Goal: Task Accomplishment & Management: Complete application form

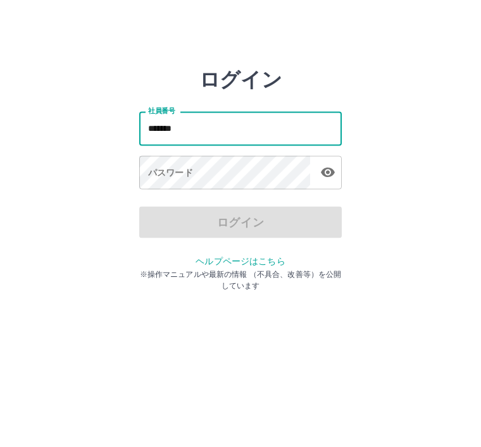
type input "*******"
click at [149, 168] on div "パスワード パスワード" at bounding box center [240, 185] width 202 height 35
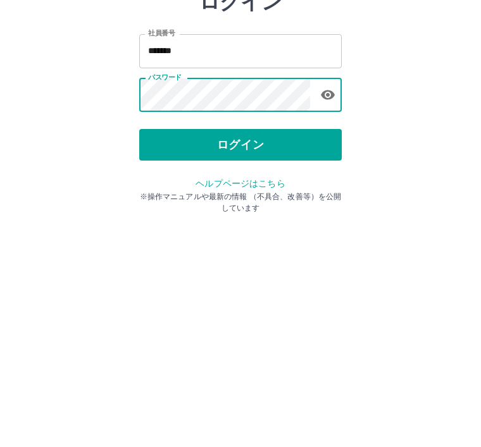
click at [221, 219] on button "ログイン" at bounding box center [240, 235] width 202 height 32
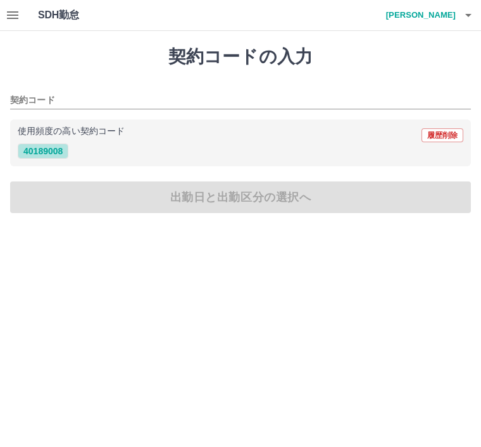
click at [42, 153] on button "40189008" at bounding box center [43, 151] width 51 height 15
type input "********"
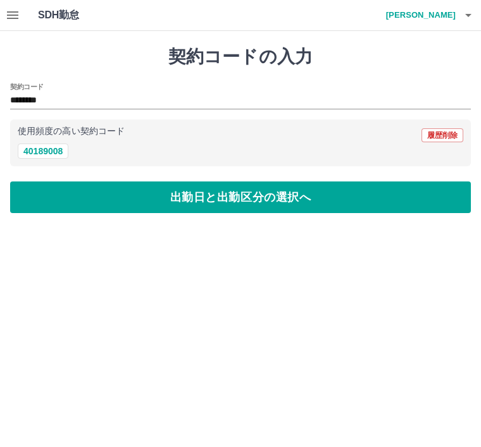
click at [206, 207] on button "出勤日と出勤区分の選択へ" at bounding box center [240, 197] width 460 height 32
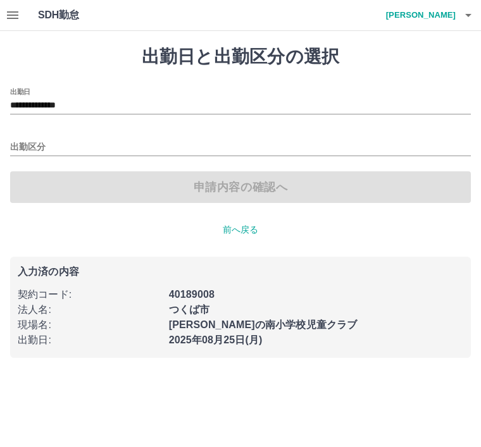
click at [217, 189] on div "申請内容の確認へ" at bounding box center [240, 187] width 460 height 32
click at [237, 229] on p "前へ戻る" at bounding box center [240, 229] width 460 height 13
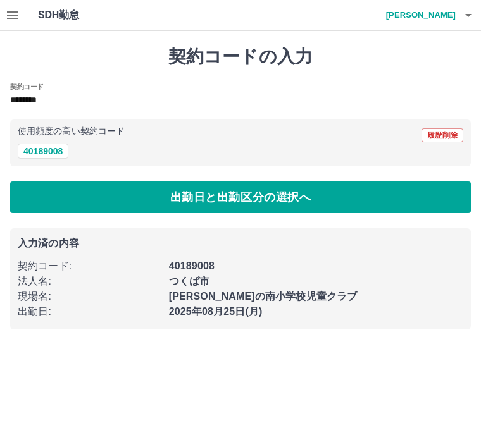
click at [46, 151] on button "40189008" at bounding box center [43, 151] width 51 height 15
click at [192, 202] on button "出勤日と出勤区分の選択へ" at bounding box center [240, 197] width 460 height 32
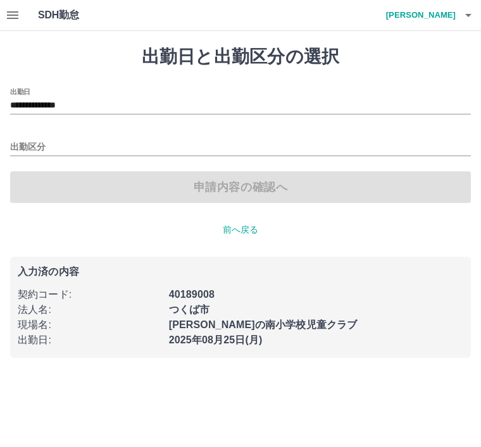
click at [214, 192] on div "申請内容の確認へ" at bounding box center [240, 187] width 460 height 32
click at [34, 148] on input "出勤区分" at bounding box center [240, 148] width 460 height 16
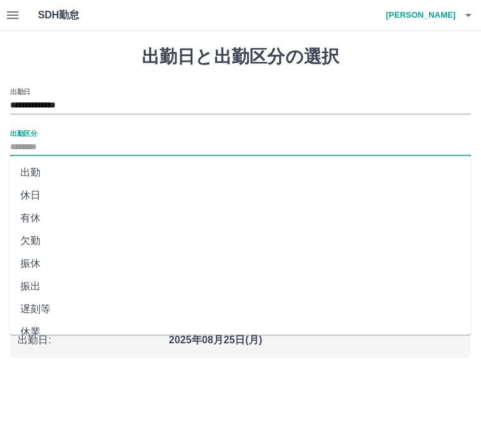
click at [36, 166] on li "出勤" at bounding box center [240, 172] width 460 height 23
type input "**"
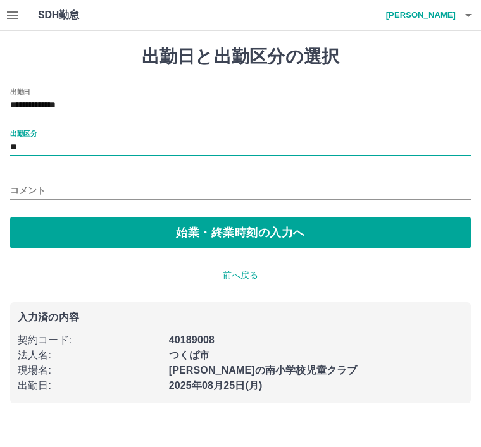
click at [202, 234] on button "始業・終業時刻の入力へ" at bounding box center [240, 233] width 460 height 32
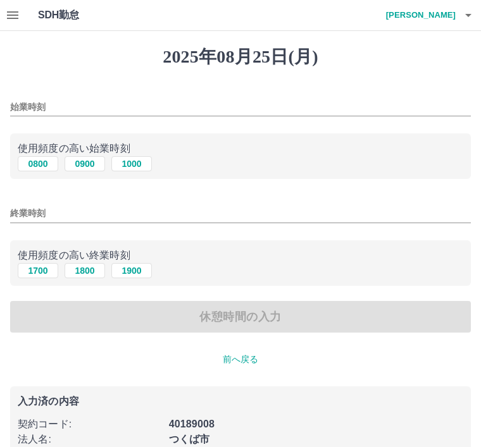
click at [95, 274] on button "1800" at bounding box center [85, 270] width 40 height 15
type input "****"
click at [231, 317] on div "休憩時間の入力" at bounding box center [240, 317] width 460 height 32
click at [247, 309] on div "休憩時間の入力" at bounding box center [240, 317] width 460 height 32
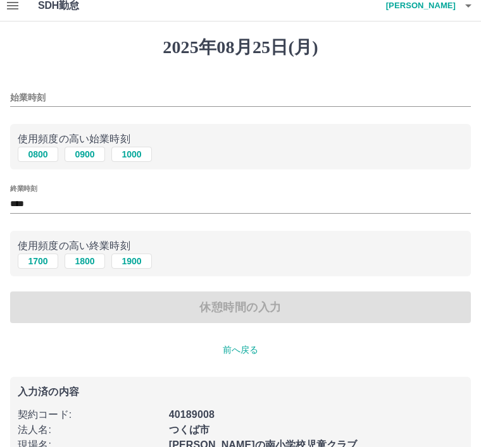
scroll to position [32, 0]
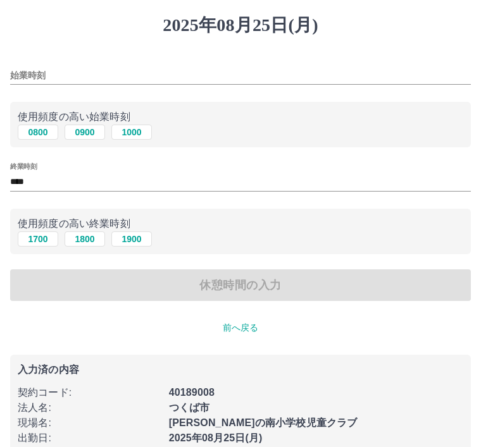
click at [240, 334] on p "前へ戻る" at bounding box center [240, 327] width 460 height 13
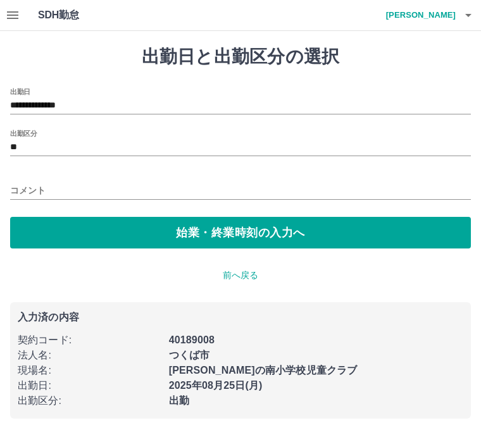
click at [209, 233] on button "始業・終業時刻の入力へ" at bounding box center [240, 233] width 460 height 32
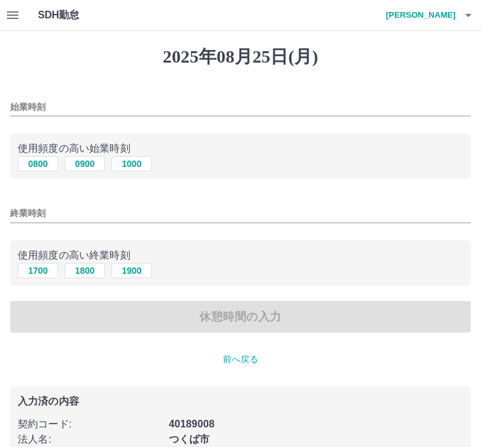
click at [89, 164] on button "0900" at bounding box center [85, 163] width 40 height 15
type input "****"
click at [90, 270] on button "1800" at bounding box center [85, 270] width 40 height 15
type input "****"
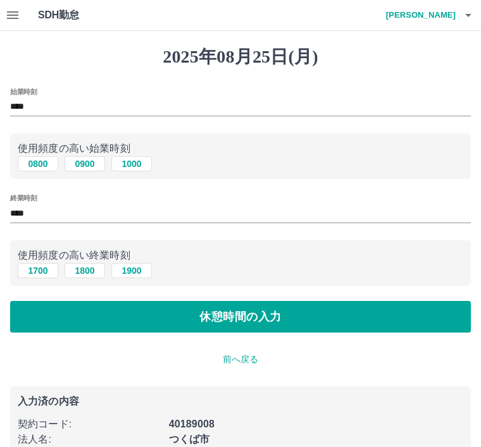
click at [212, 317] on button "休憩時間の入力" at bounding box center [240, 317] width 460 height 32
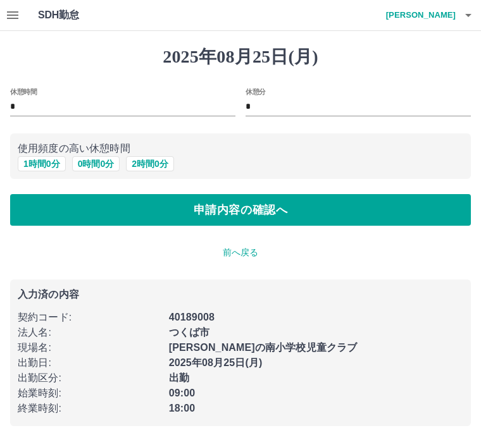
click at [234, 211] on button "申請内容の確認へ" at bounding box center [240, 210] width 460 height 32
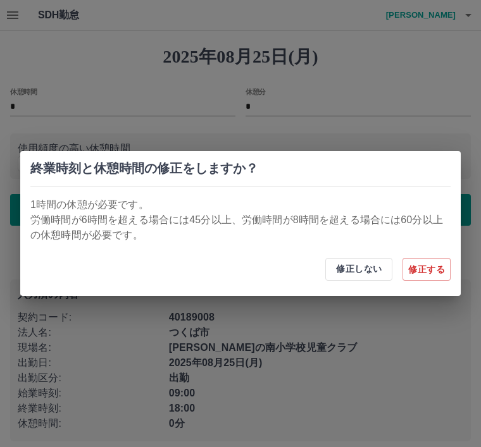
click at [371, 119] on div "終業時刻と休憩時間の修正をしますか？ 1時間の休憩が必要です。 労働時間が6時間を超える場合には45分以上、労働時間が8時間を超える場合には60分以上の休憩時…" at bounding box center [240, 223] width 481 height 447
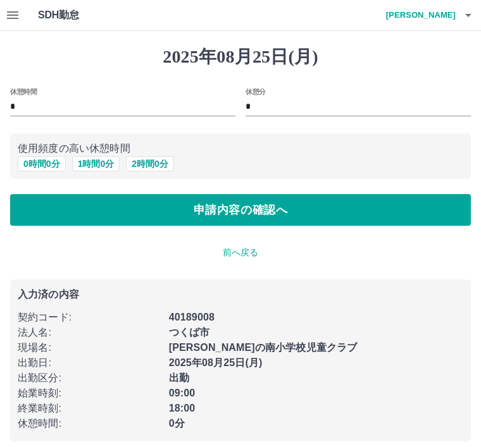
click at [237, 252] on p "前へ戻る" at bounding box center [240, 252] width 460 height 13
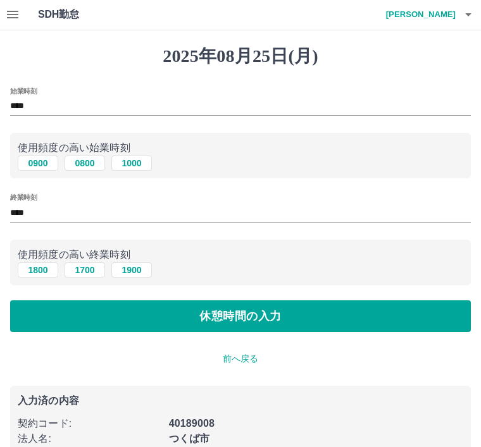
scroll to position [1, 0]
click at [40, 271] on button "1800" at bounding box center [38, 269] width 40 height 15
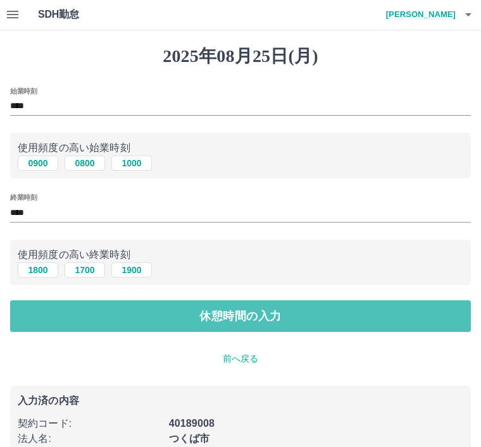
click at [224, 320] on button "休憩時間の入力" at bounding box center [240, 316] width 460 height 32
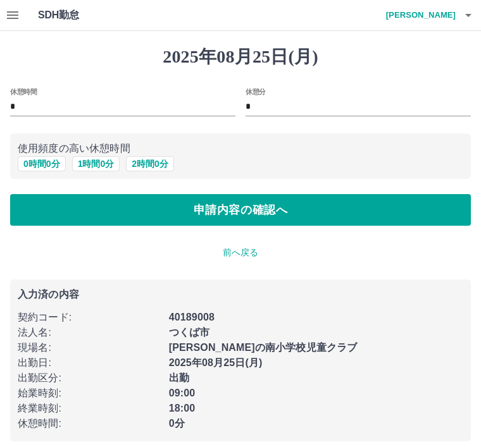
click at [94, 164] on button "1 時間 0 分" at bounding box center [96, 163] width 48 height 15
type input "*"
click at [230, 216] on button "申請内容の確認へ" at bounding box center [240, 210] width 460 height 32
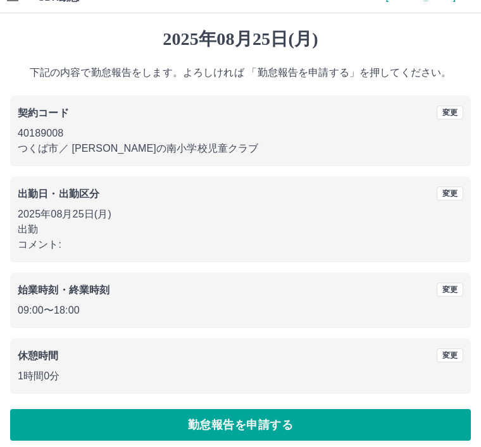
scroll to position [26, 0]
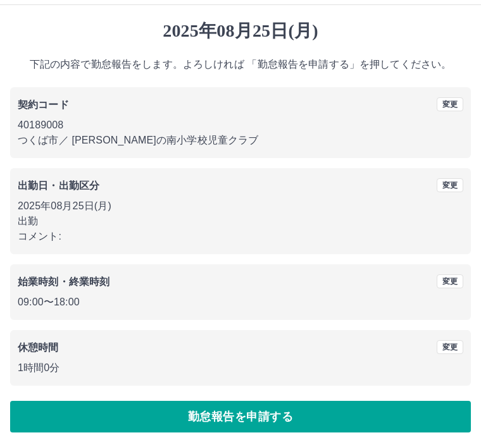
click at [230, 415] on button "勤怠報告を申請する" at bounding box center [240, 417] width 460 height 32
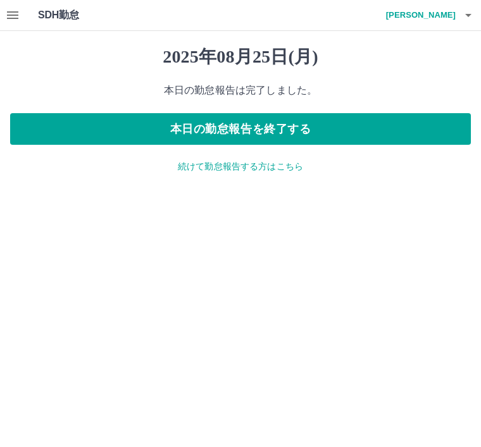
click at [256, 122] on button "本日の勤怠報告を終了する" at bounding box center [240, 129] width 460 height 32
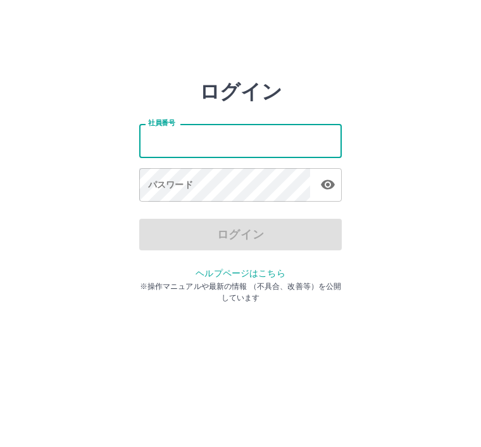
click at [451, 205] on div "ログイン 社員番号 社員番号 パスワード パスワード ログイン ヘルプページはこちら ※操作マニュアルや最新の情報 （不具合、改善等）を公開しています" at bounding box center [240, 181] width 481 height 202
click at [224, 135] on input "社員番号" at bounding box center [240, 141] width 202 height 34
click at [250, 124] on input "社員番号" at bounding box center [240, 141] width 202 height 34
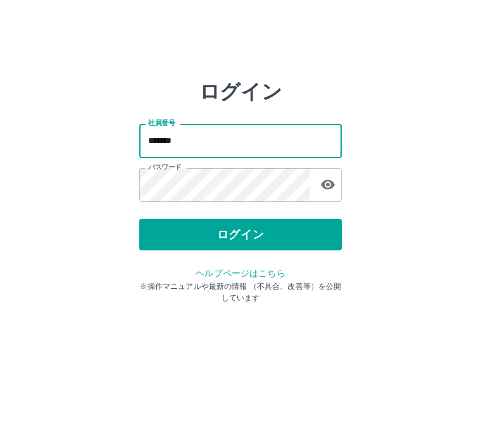
click at [243, 141] on input "*******" at bounding box center [240, 141] width 202 height 34
type input "*"
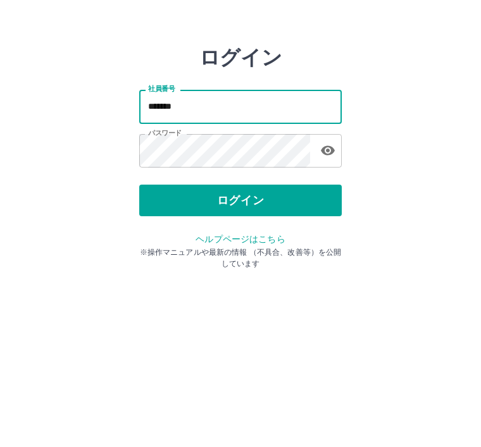
type input "*******"
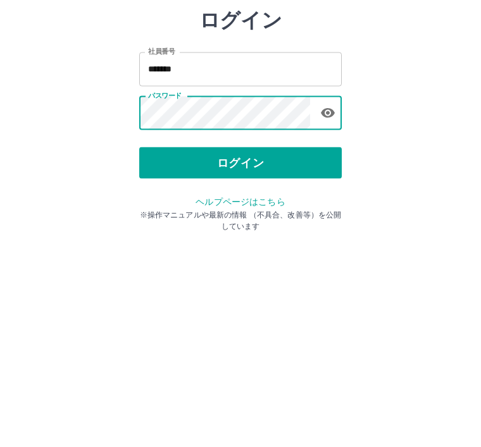
click at [300, 219] on button "ログイン" at bounding box center [240, 235] width 202 height 32
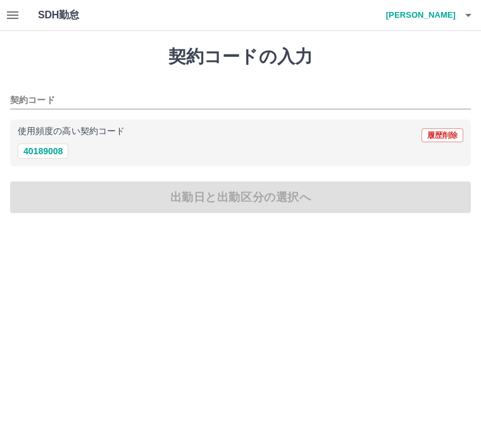
click at [40, 150] on button "40189008" at bounding box center [43, 151] width 51 height 15
type input "********"
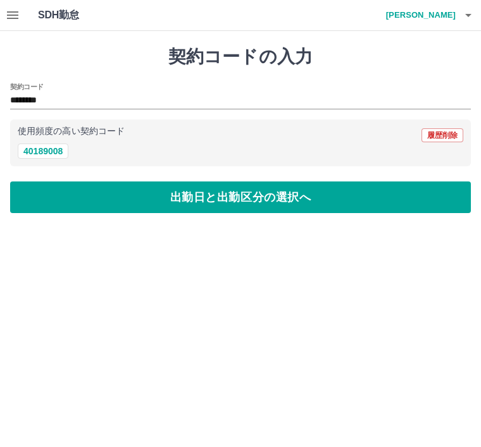
click at [175, 205] on button "出勤日と出勤区分の選択へ" at bounding box center [240, 197] width 460 height 32
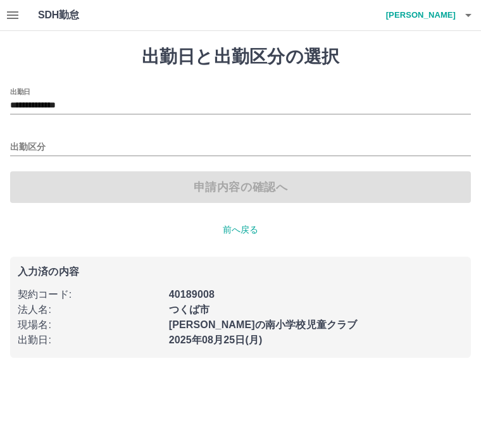
click at [30, 147] on input "出勤区分" at bounding box center [240, 148] width 460 height 16
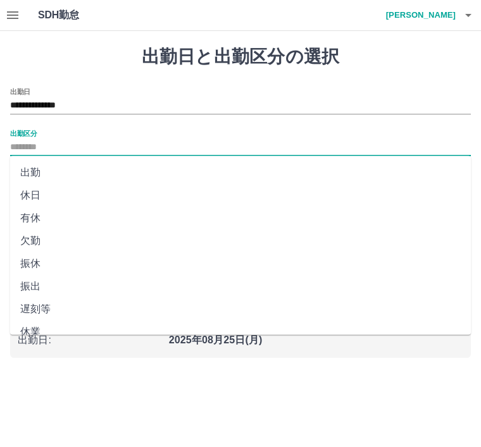
click at [38, 171] on li "出勤" at bounding box center [240, 172] width 460 height 23
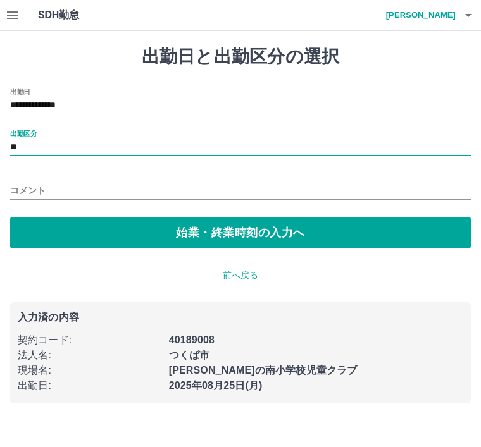
type input "**"
click at [267, 236] on button "始業・終業時刻の入力へ" at bounding box center [240, 233] width 460 height 32
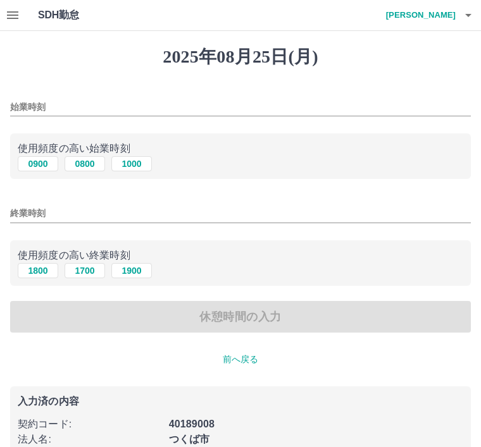
click at [35, 151] on p "使用頻度の高い始業時刻" at bounding box center [240, 148] width 445 height 15
click at [35, 166] on button "0900" at bounding box center [38, 163] width 40 height 15
type input "****"
click at [42, 264] on button "1800" at bounding box center [38, 270] width 40 height 15
type input "****"
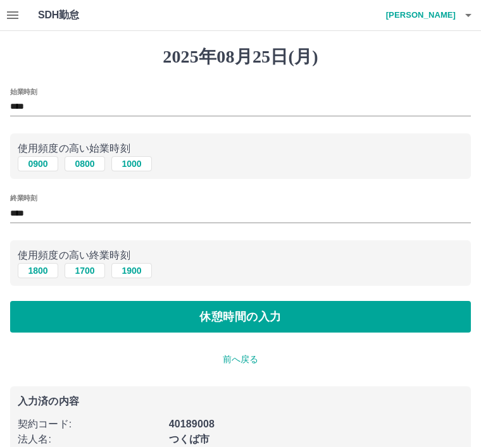
click at [102, 312] on button "休憩時間の入力" at bounding box center [240, 317] width 460 height 32
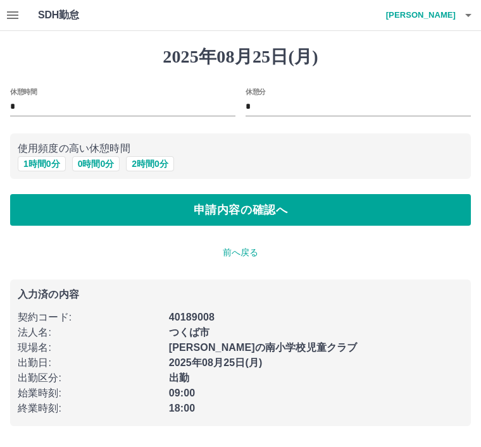
click at [51, 159] on button "1 時間 0 分" at bounding box center [42, 163] width 48 height 15
type input "*"
click at [83, 212] on button "申請内容の確認へ" at bounding box center [240, 210] width 460 height 32
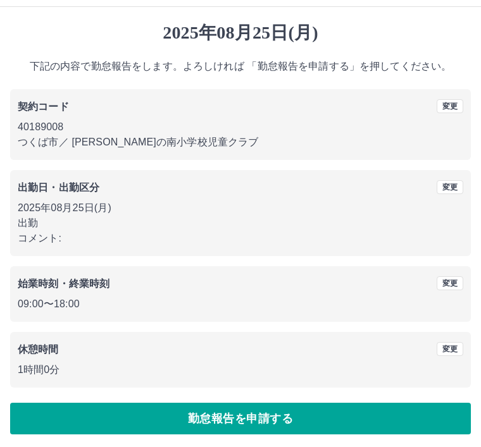
scroll to position [26, 0]
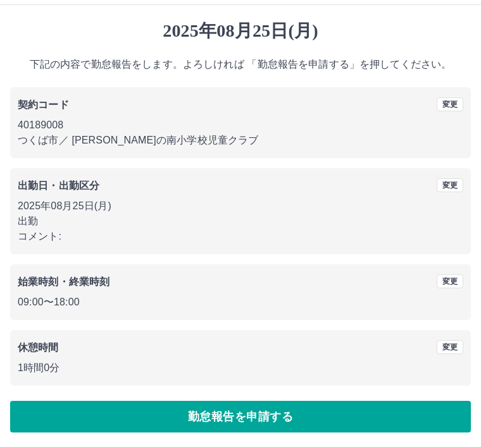
click at [264, 416] on button "勤怠報告を申請する" at bounding box center [240, 417] width 460 height 32
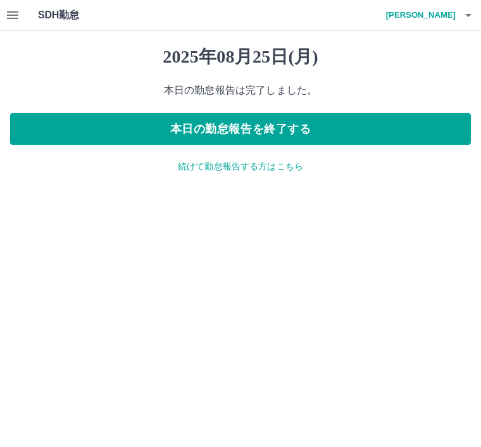
click at [348, 128] on button "本日の勤怠報告を終了する" at bounding box center [240, 129] width 460 height 32
